Goal: Information Seeking & Learning: Learn about a topic

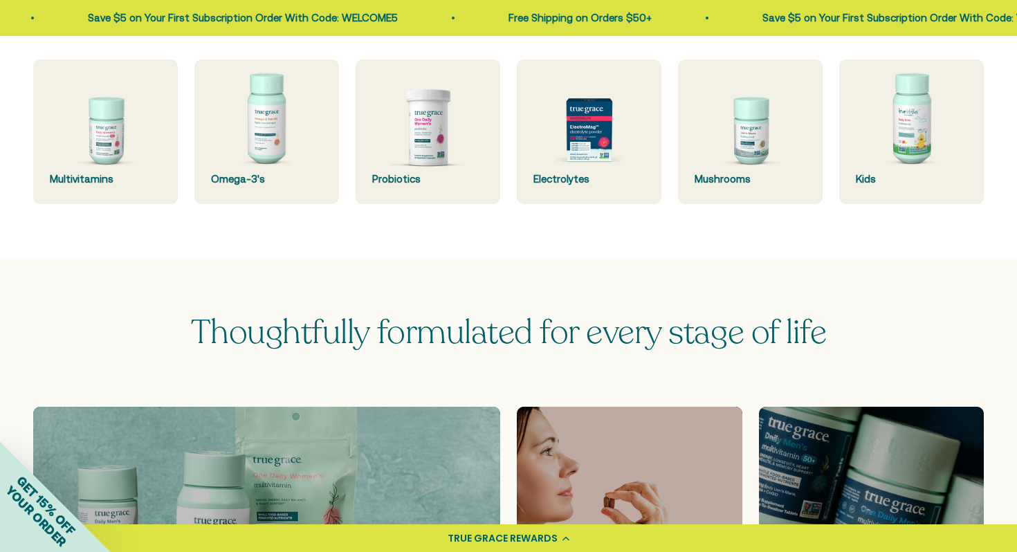
scroll to position [266, 0]
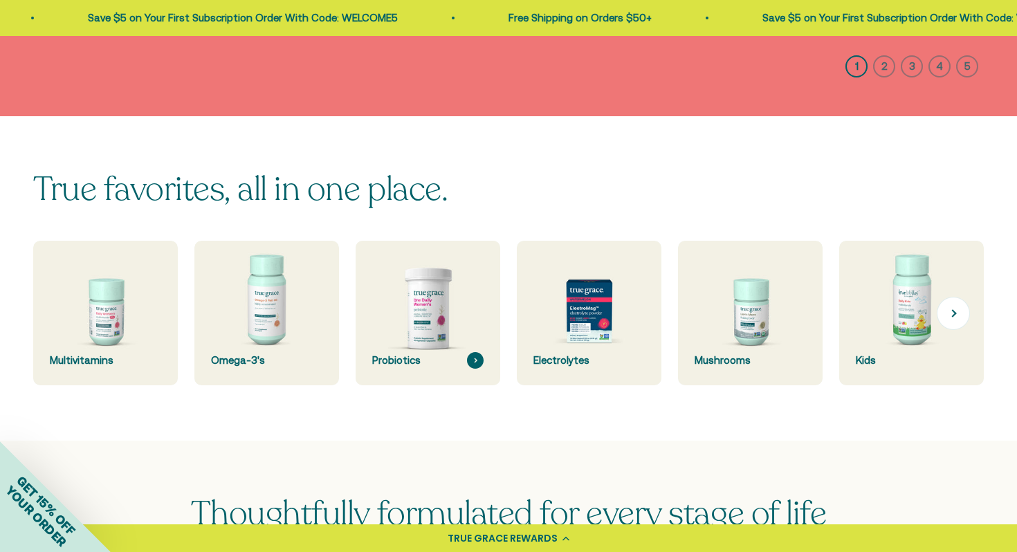
click at [451, 282] on img at bounding box center [428, 314] width 154 height 154
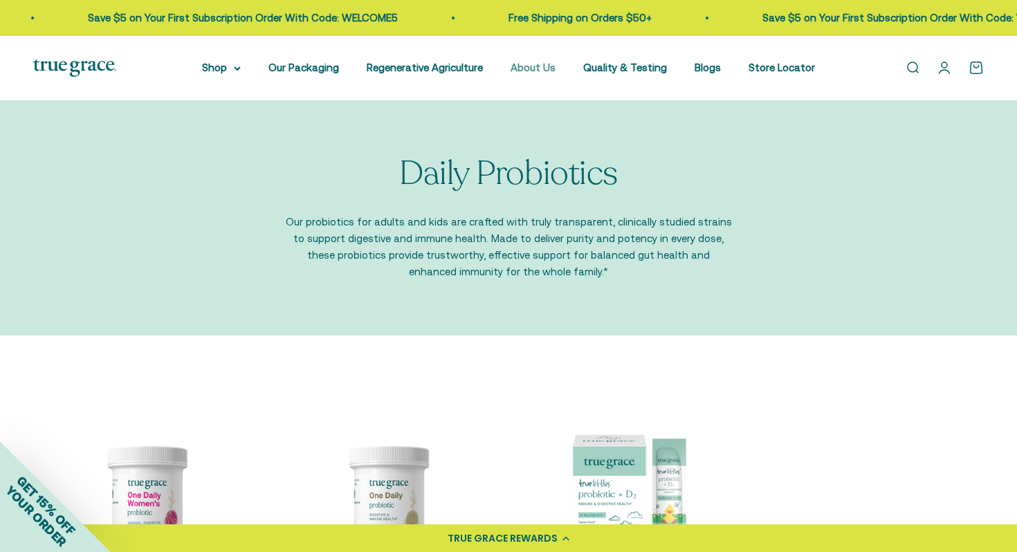
click at [529, 66] on link "About Us" at bounding box center [532, 68] width 45 height 12
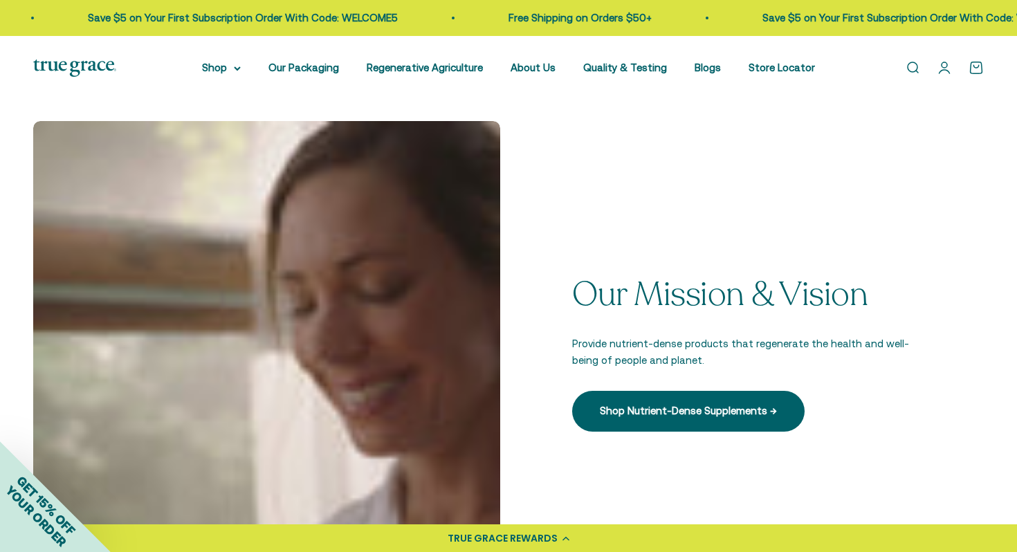
scroll to position [392, 0]
